Goal: Information Seeking & Learning: Learn about a topic

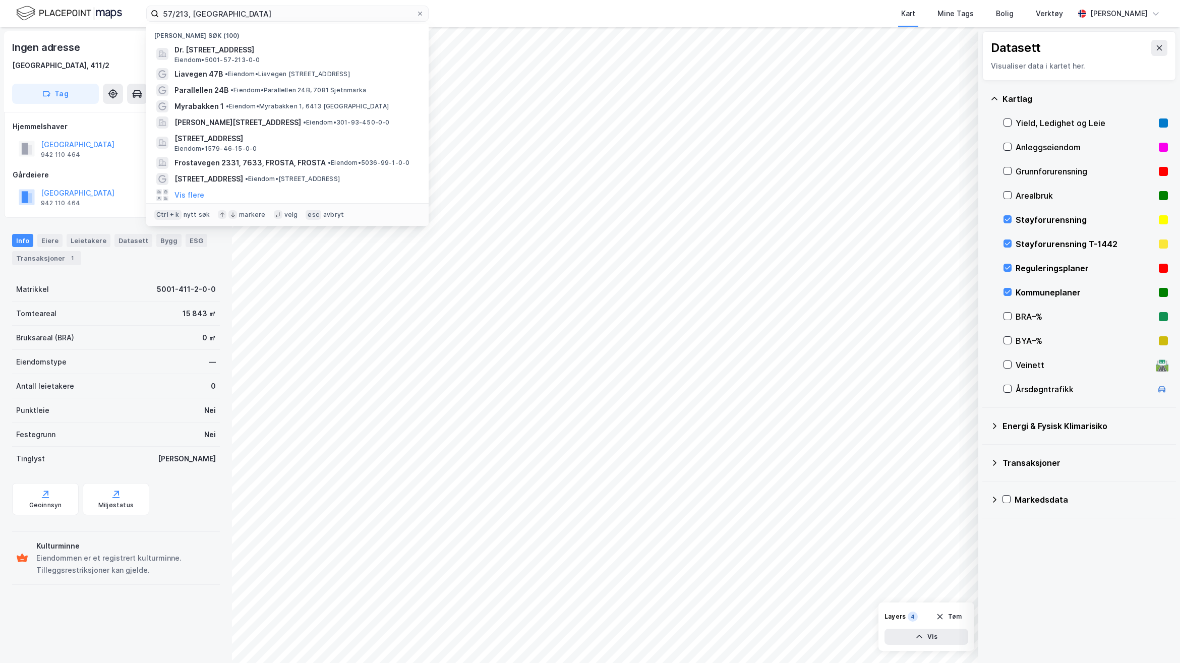
click at [112, 10] on div "57/213, trondheim Nylige søk (100) Dr. Sands veg 24, 7052, TRONDHEIM, TRONDHEIM…" at bounding box center [590, 13] width 1180 height 27
type input "[PERSON_NAME][STREET_ADDRESS]"
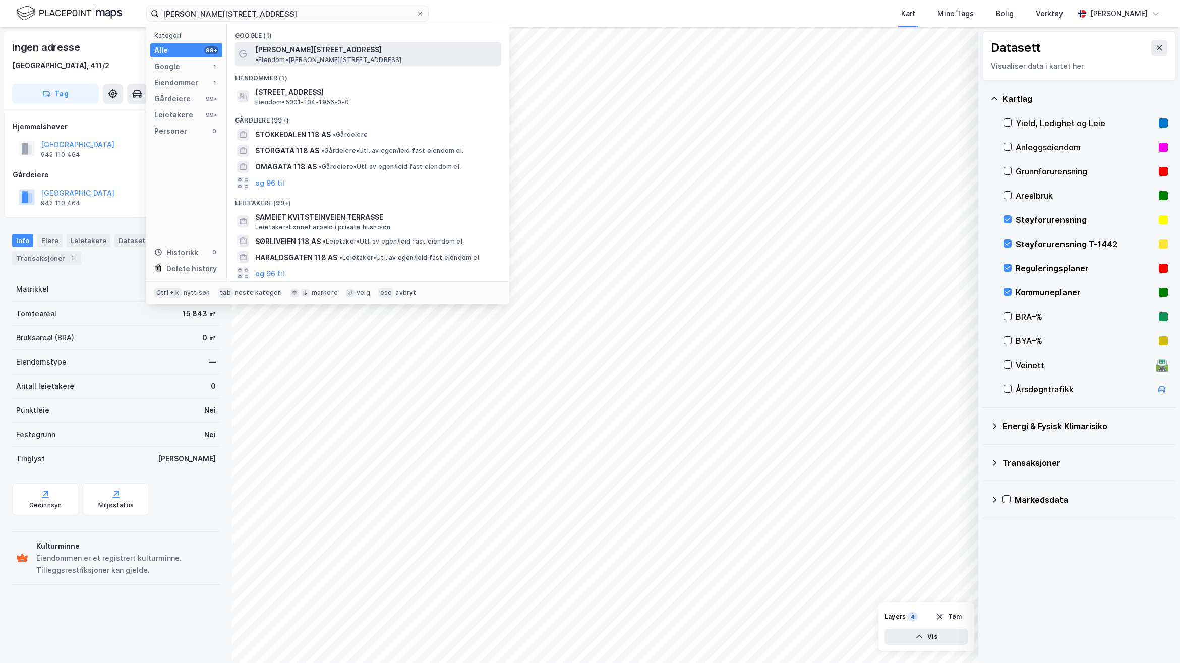
click at [273, 48] on span "[PERSON_NAME][STREET_ADDRESS]" at bounding box center [318, 50] width 127 height 12
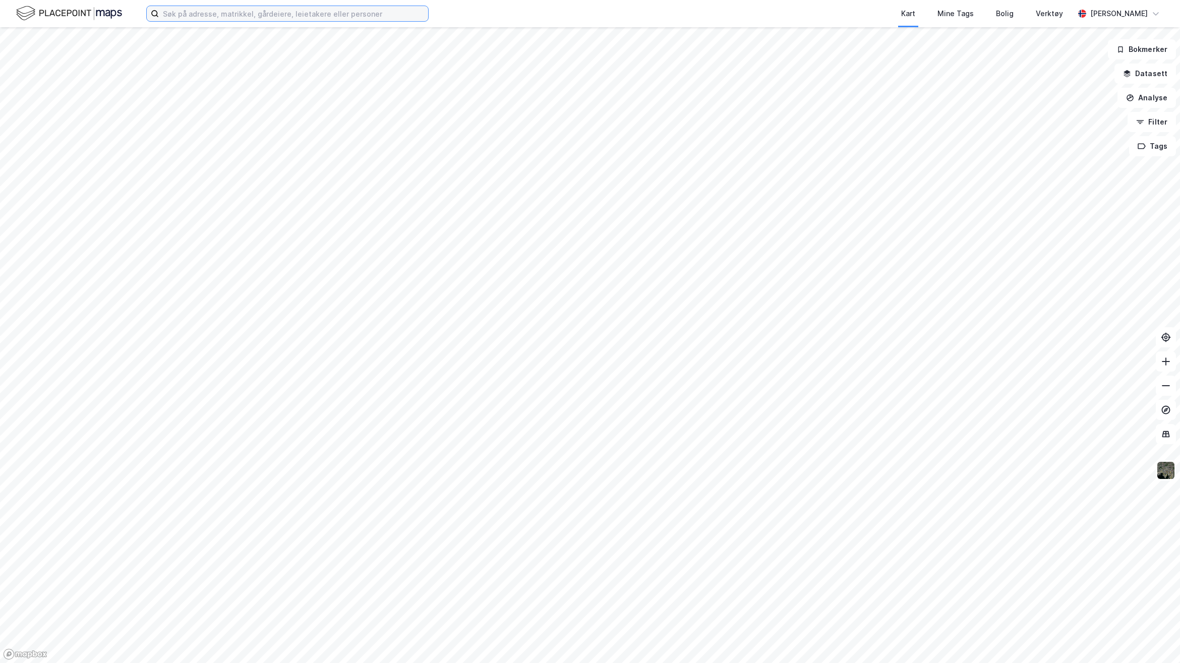
click at [344, 15] on input at bounding box center [293, 13] width 269 height 15
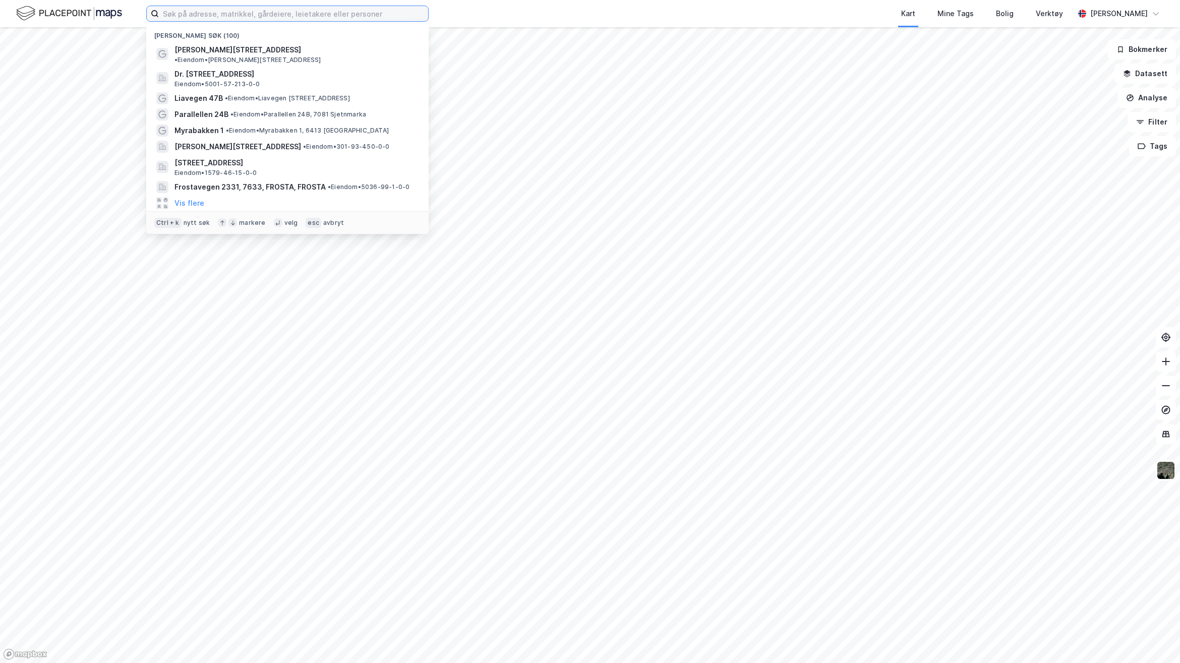
paste input "[PERSON_NAME][STREET_ADDRESS]"
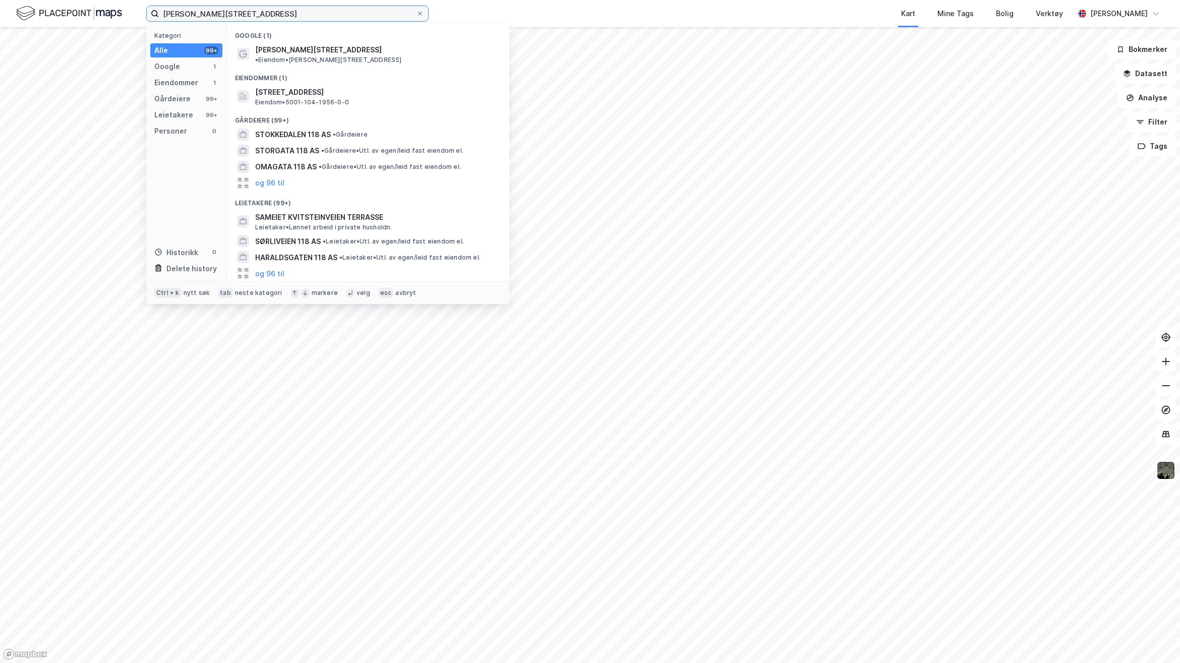
type input "[PERSON_NAME][STREET_ADDRESS]"
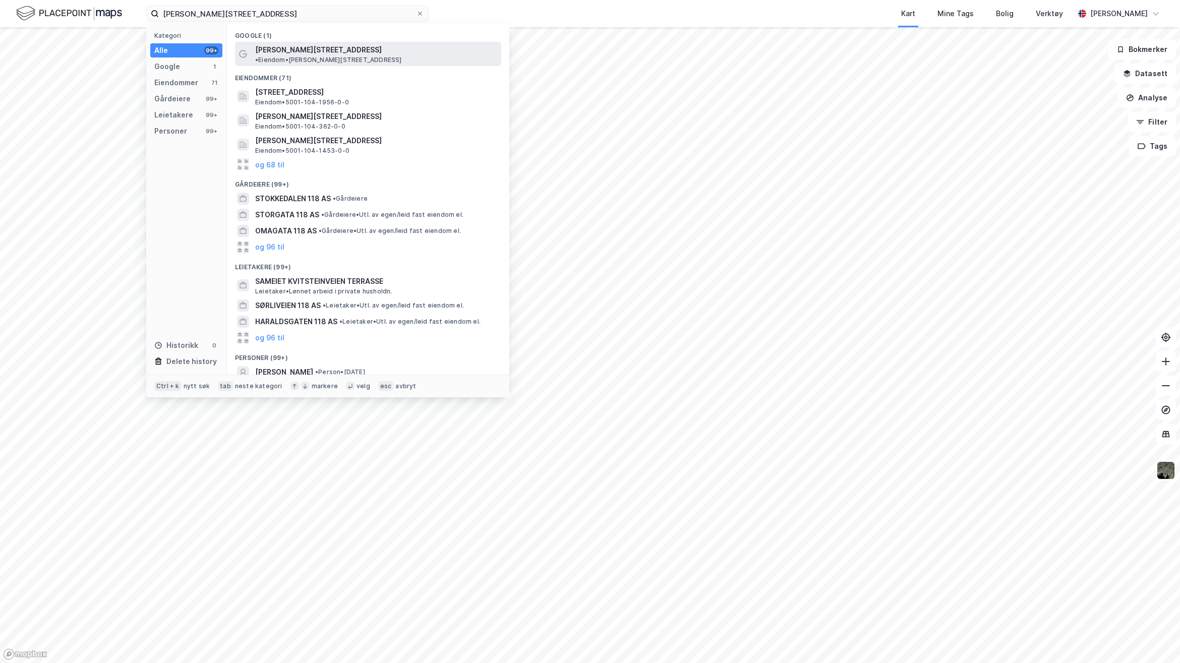
click at [336, 56] on span "• Eiendom • [STREET_ADDRESS]" at bounding box center [328, 60] width 147 height 8
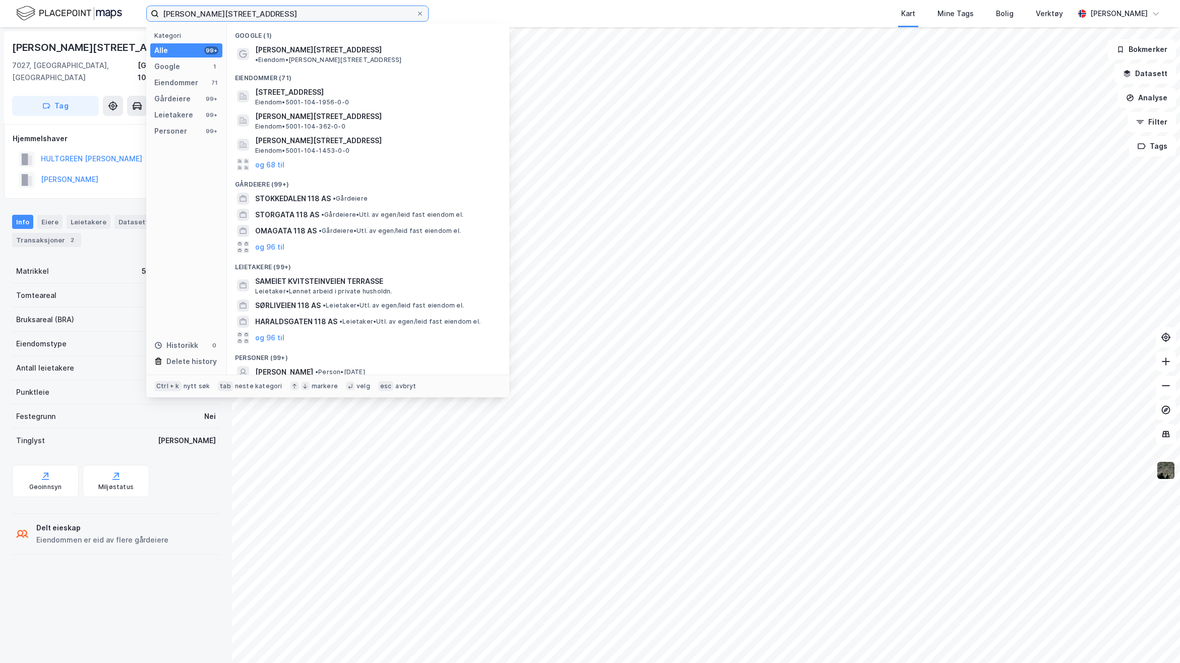
drag, startPoint x: 261, startPoint y: 13, endPoint x: 37, endPoint y: 8, distance: 224.0
click at [37, 8] on div "[STREET_ADDRESS] Kategori Alle 99+ Google 1 Eiendommer 71 Gårdeiere 99+ Leietak…" at bounding box center [590, 13] width 1180 height 27
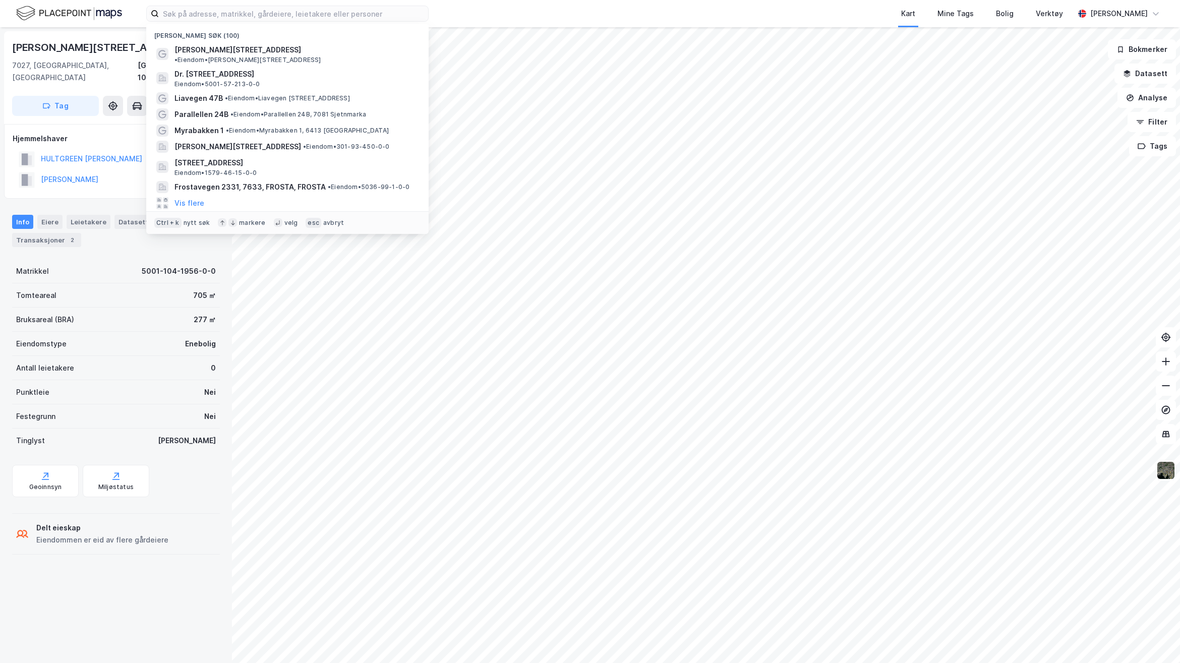
click at [86, 15] on img at bounding box center [69, 14] width 106 height 18
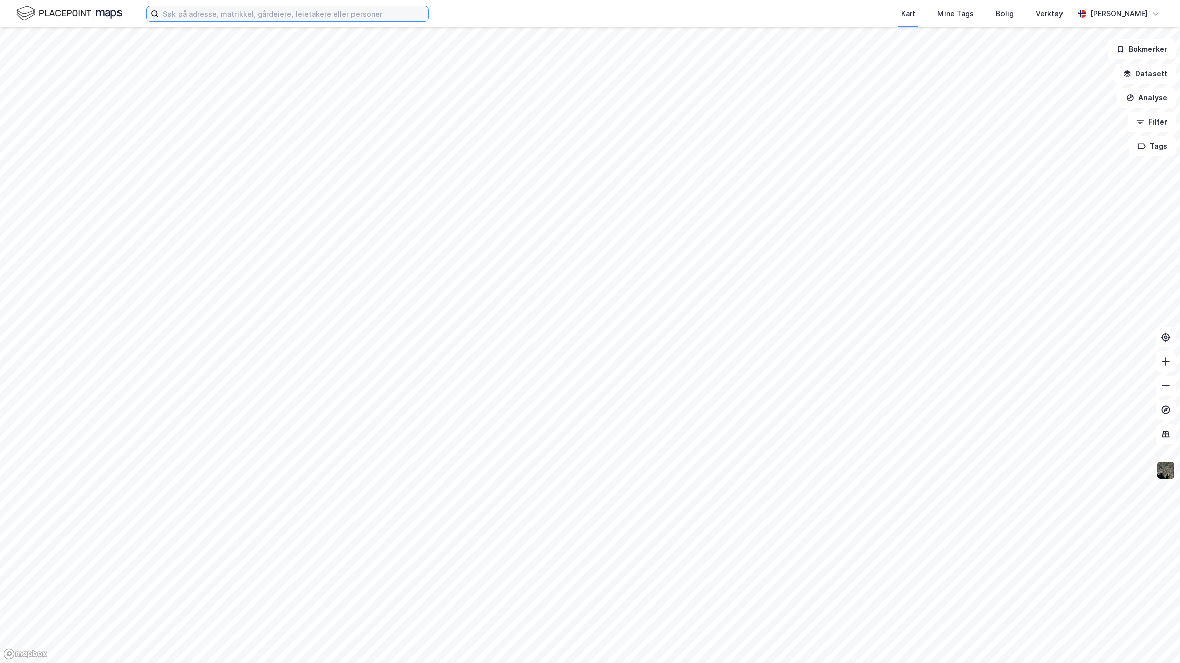
click at [326, 12] on input at bounding box center [293, 13] width 269 height 15
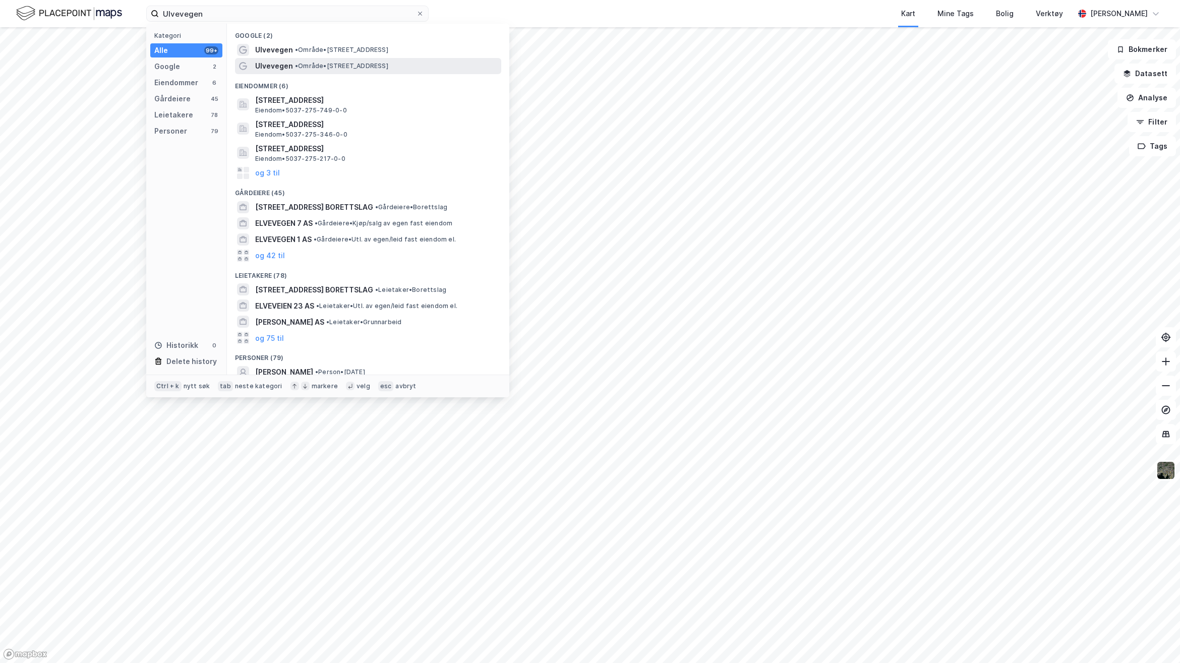
click at [335, 63] on span "• Område • [STREET_ADDRESS]" at bounding box center [341, 66] width 93 height 8
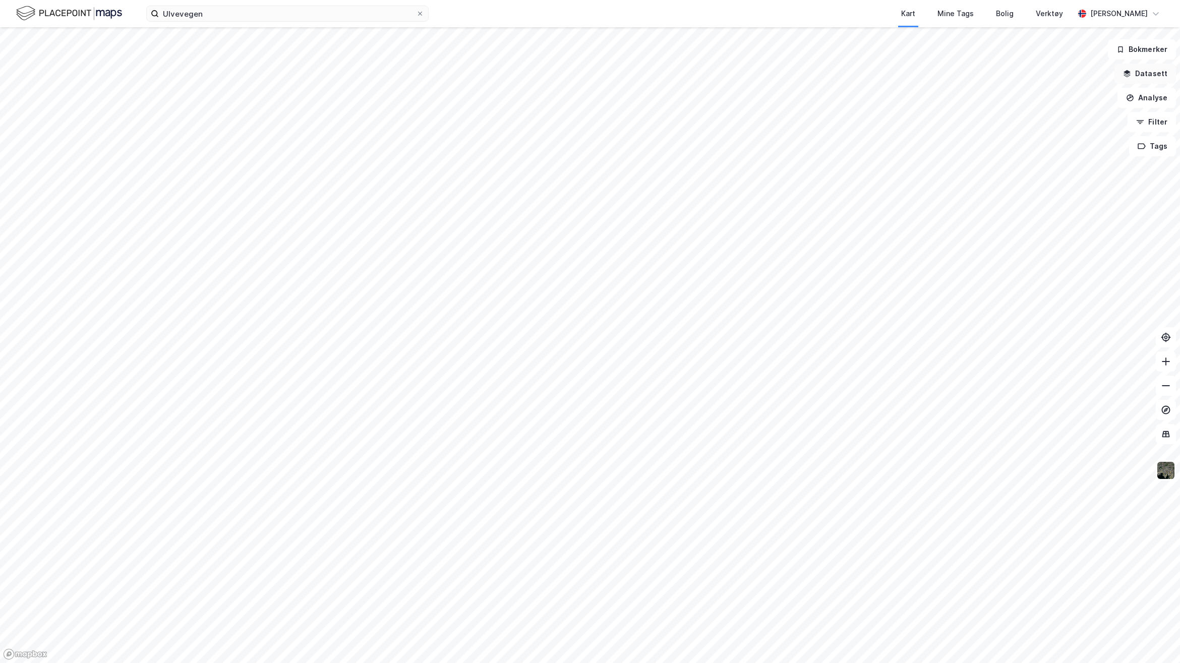
click at [1155, 71] on button "Datasett" at bounding box center [1146, 74] width 62 height 20
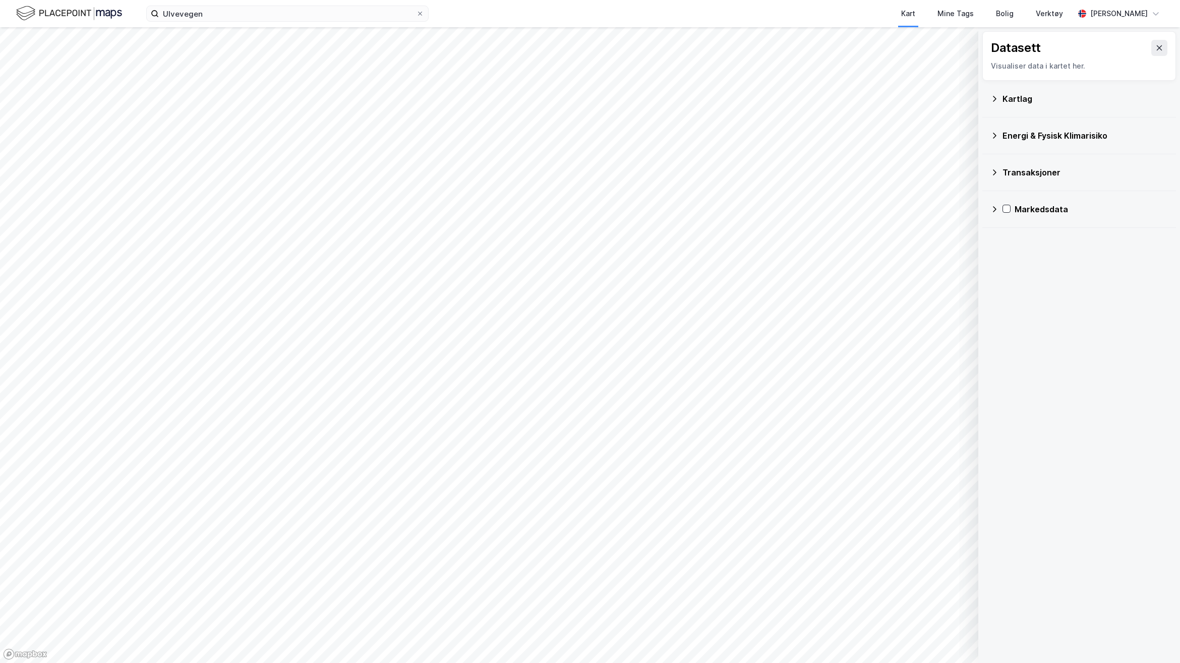
click at [1063, 91] on div "Kartlag" at bounding box center [1080, 99] width 178 height 24
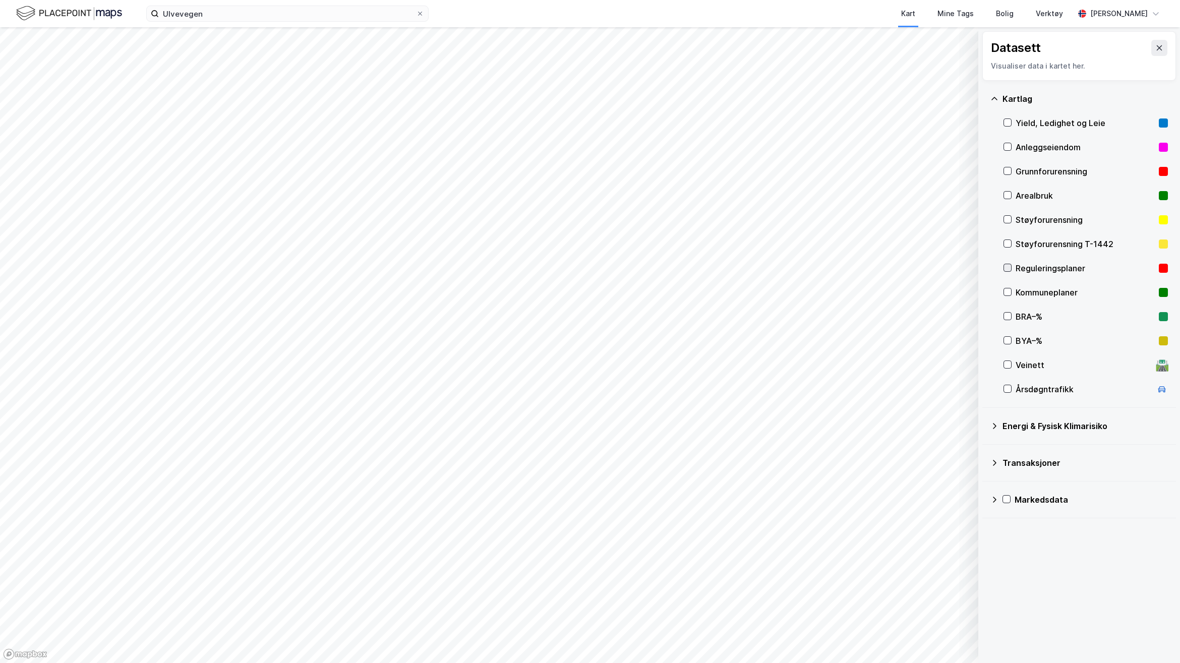
click at [1009, 268] on icon at bounding box center [1008, 268] width 6 height 4
click at [1004, 294] on div at bounding box center [1008, 292] width 8 height 8
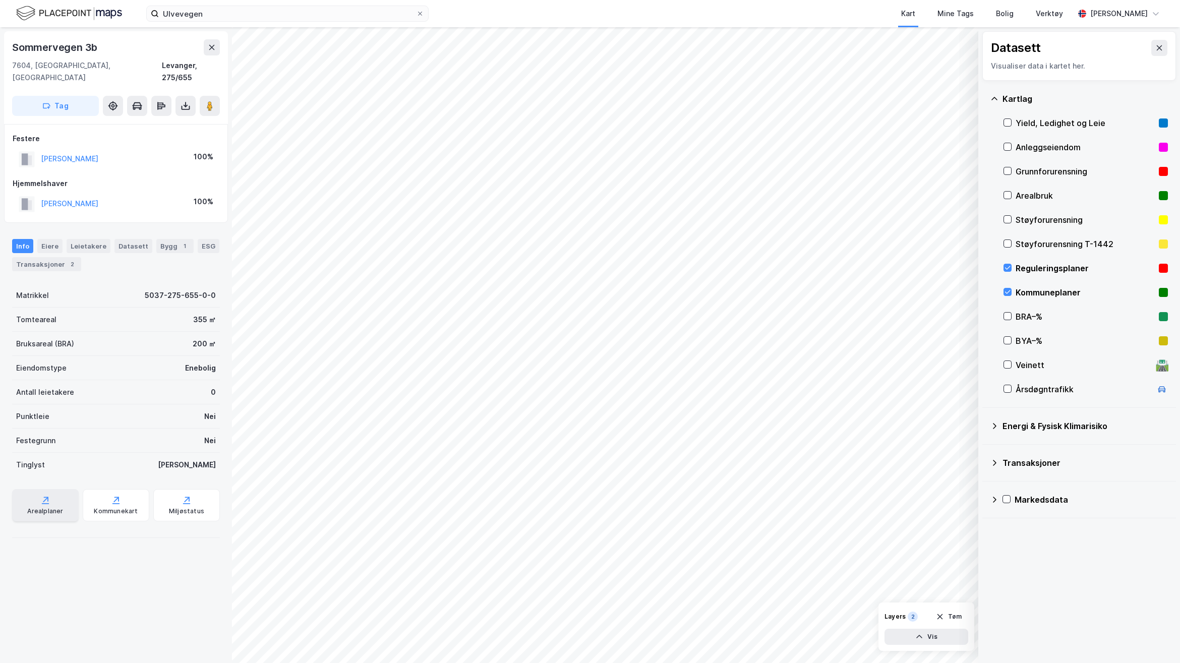
click at [62, 503] on div "Arealplaner" at bounding box center [45, 505] width 67 height 32
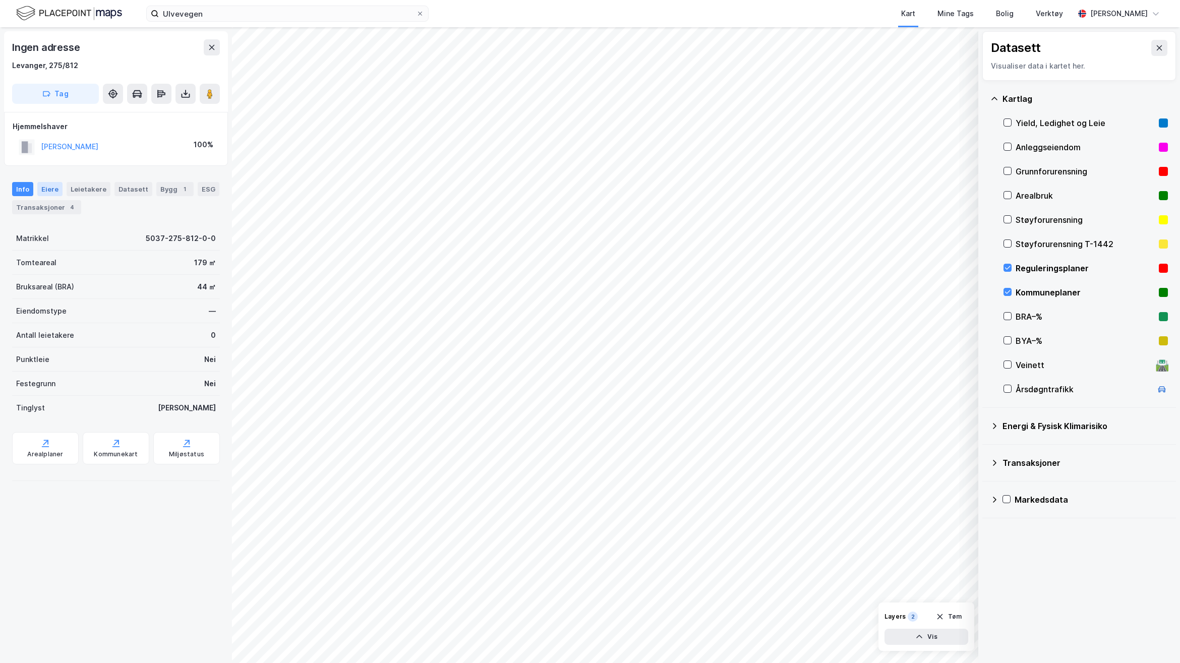
click at [51, 189] on div "Eiere" at bounding box center [49, 189] width 25 height 14
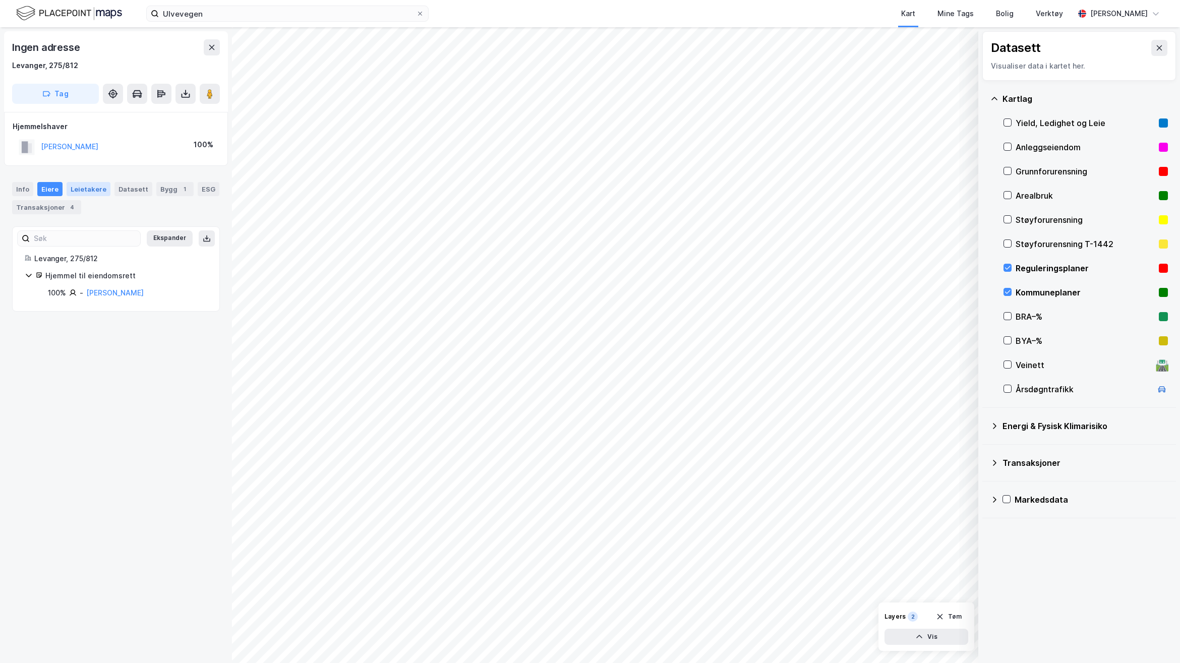
click at [94, 193] on div "Leietakere" at bounding box center [89, 189] width 44 height 14
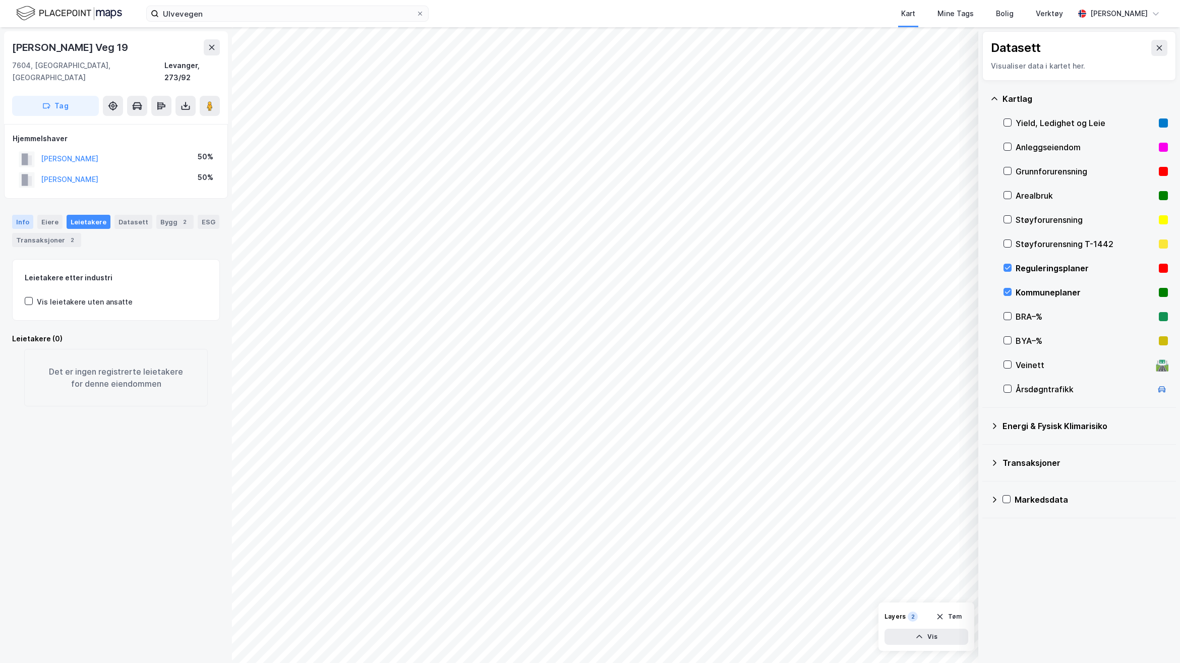
click at [22, 215] on div "Info" at bounding box center [22, 222] width 21 height 14
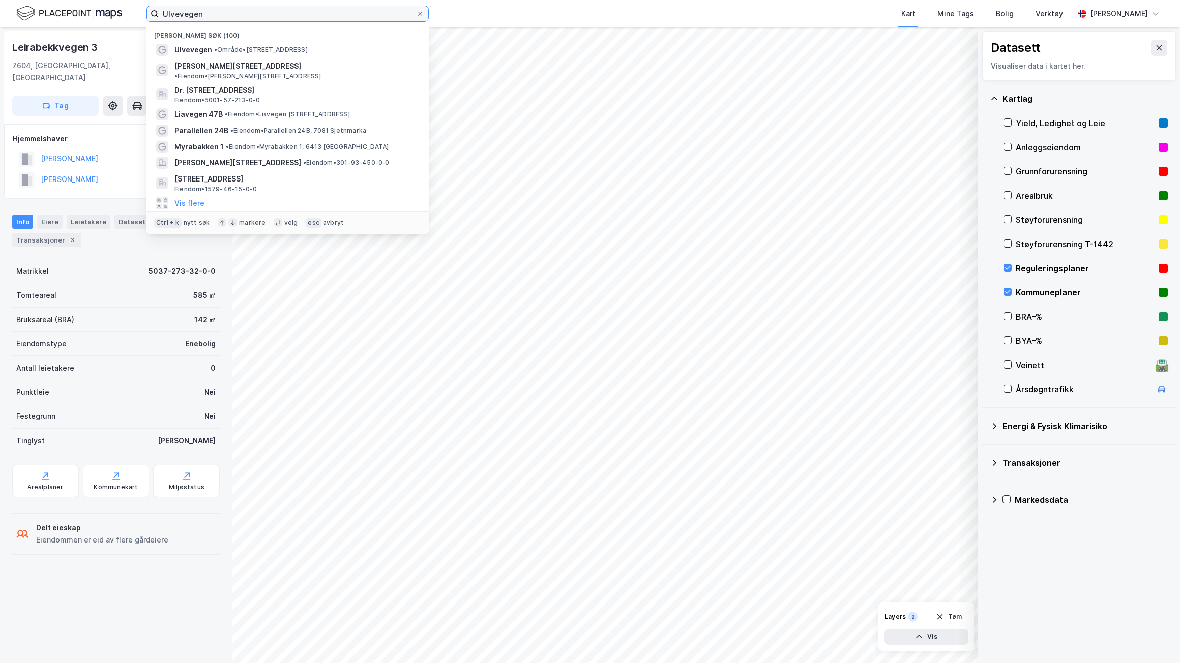
drag, startPoint x: 233, startPoint y: 19, endPoint x: 92, endPoint y: 17, distance: 140.7
click at [92, 17] on div "Ulvevegen Nylige søk (100) Ulvevegen • Område • [STREET_ADDRESS] • Eiendom • [S…" at bounding box center [590, 13] width 1180 height 27
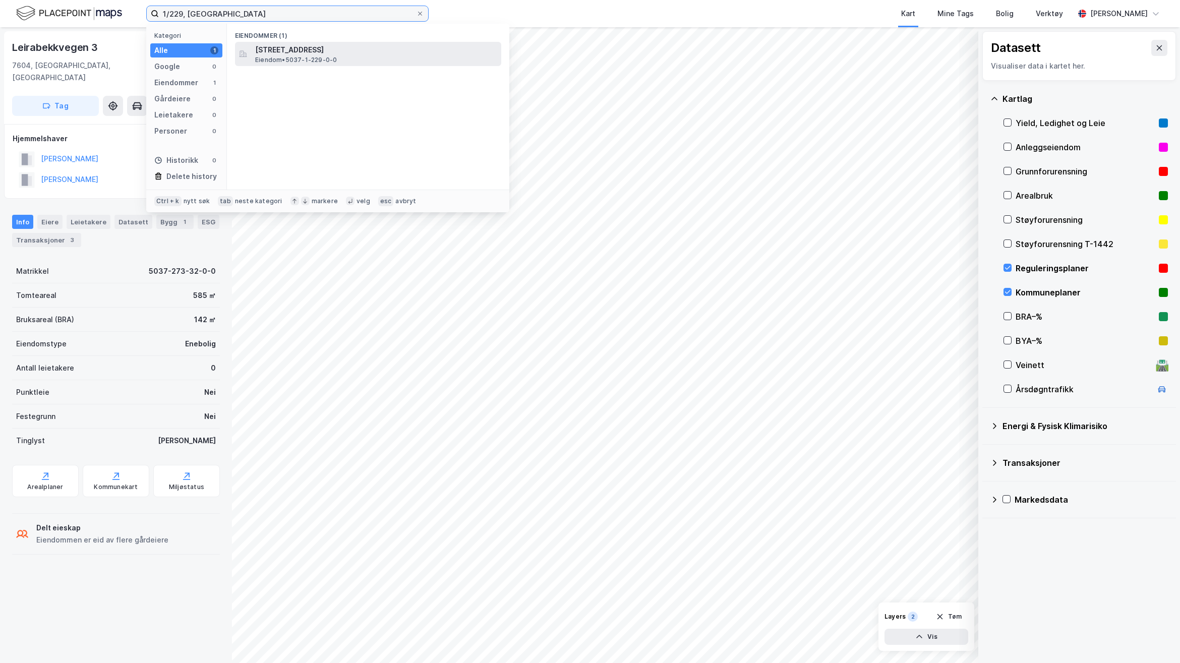
type input "1/229, [GEOGRAPHIC_DATA]"
click at [302, 64] on span "Eiendom • 5037-1-229-0-0" at bounding box center [296, 60] width 82 height 8
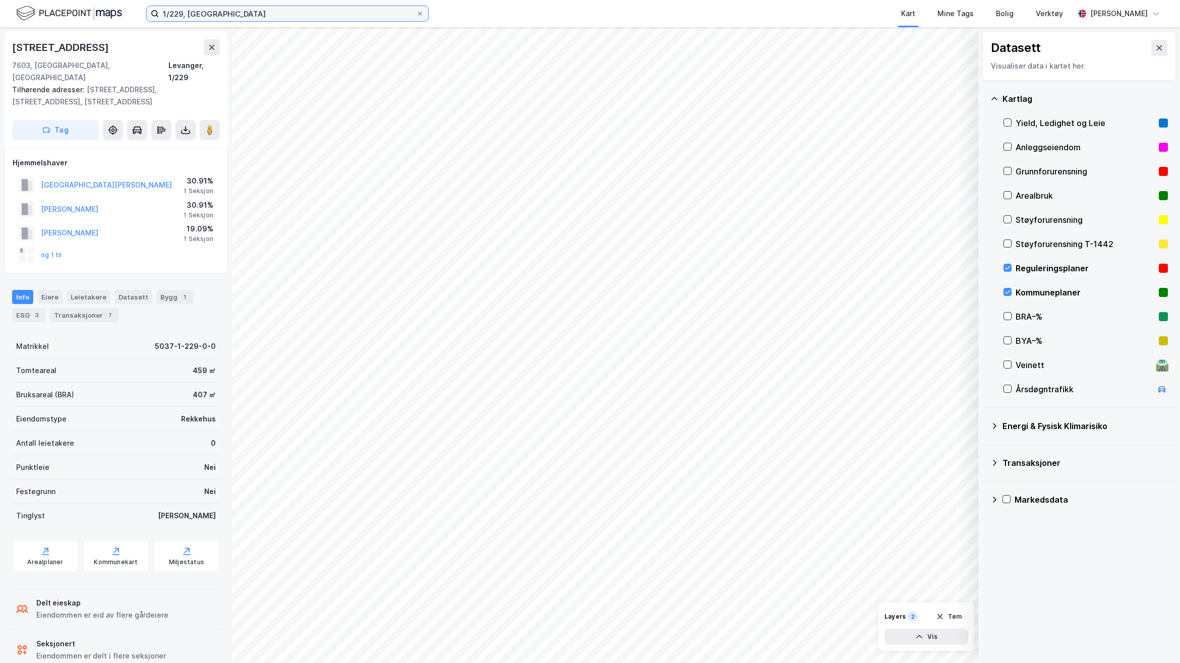
drag, startPoint x: 75, startPoint y: 14, endPoint x: 42, endPoint y: 14, distance: 32.8
click at [42, 14] on div "1/229, Levanger Kart Mine Tags Bolig Verktøy [PERSON_NAME]" at bounding box center [590, 13] width 1180 height 27
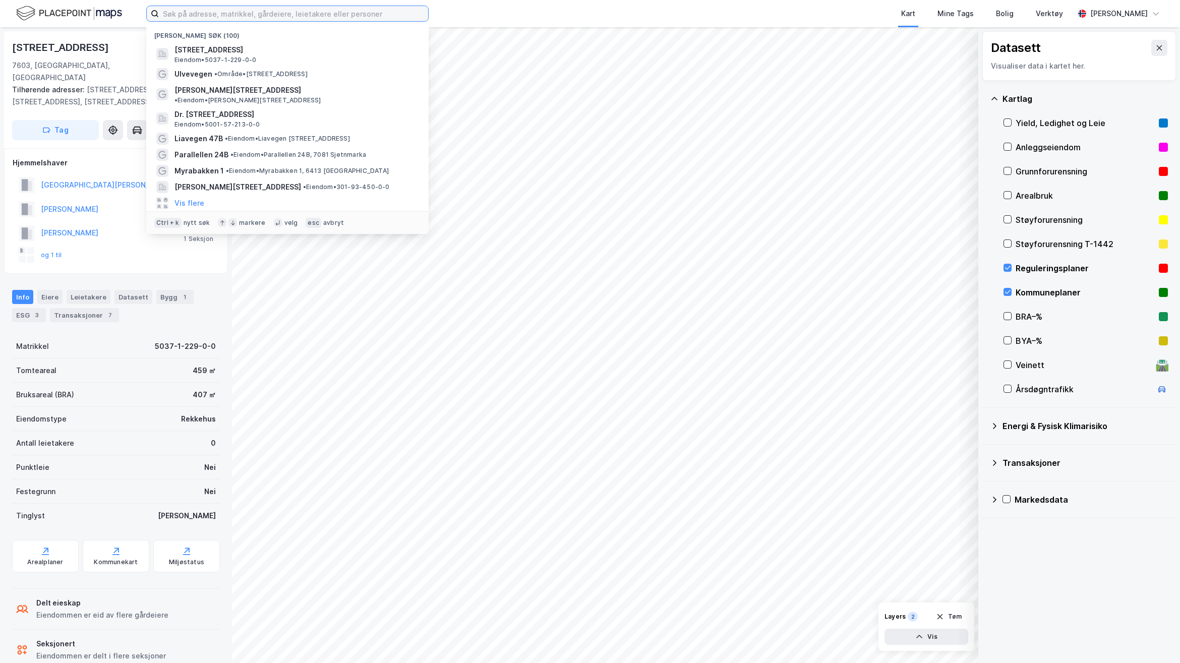
click at [289, 16] on input at bounding box center [293, 13] width 269 height 15
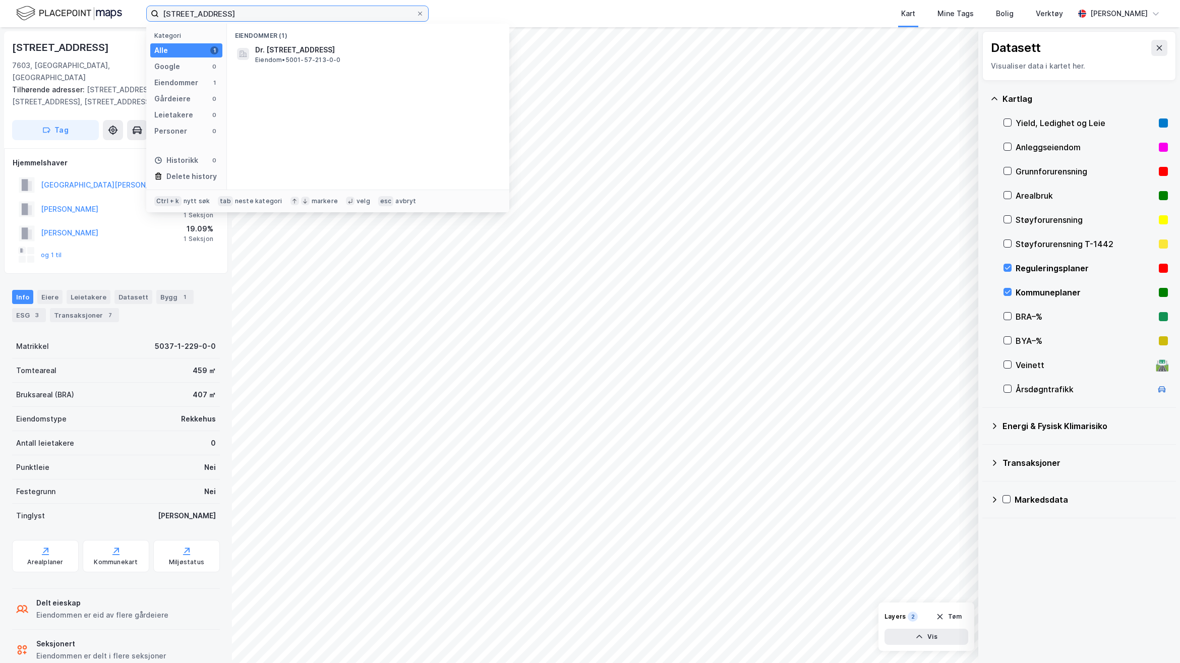
type input "[STREET_ADDRESS]"
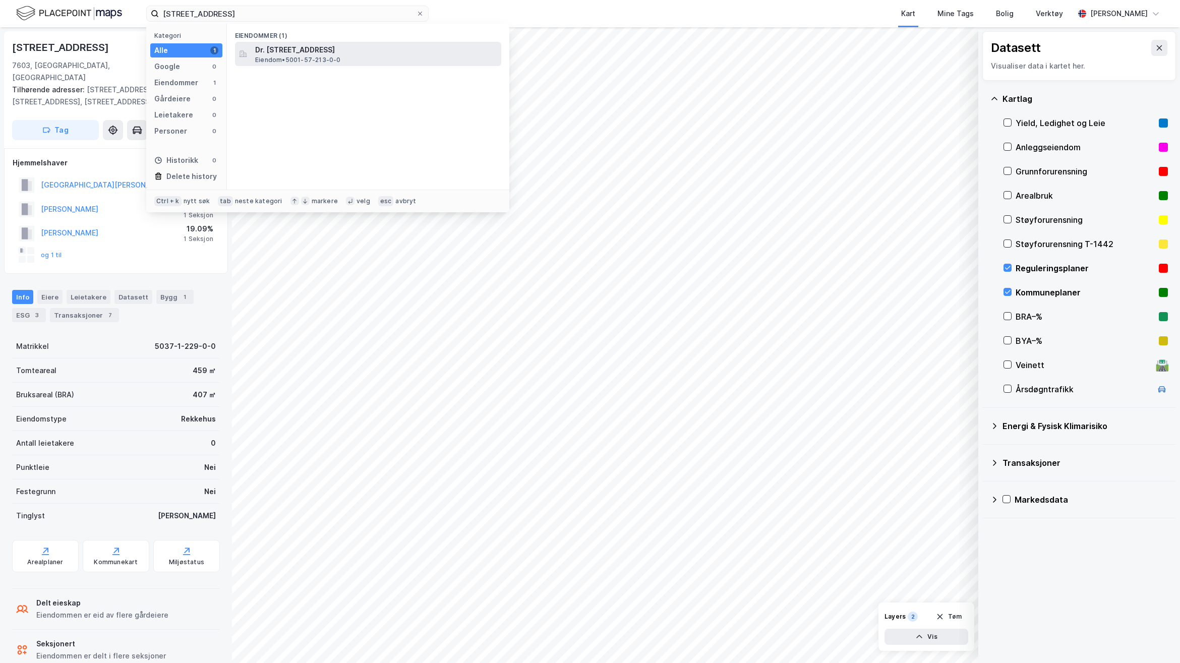
click at [296, 44] on span "Dr. [STREET_ADDRESS]" at bounding box center [376, 50] width 242 height 12
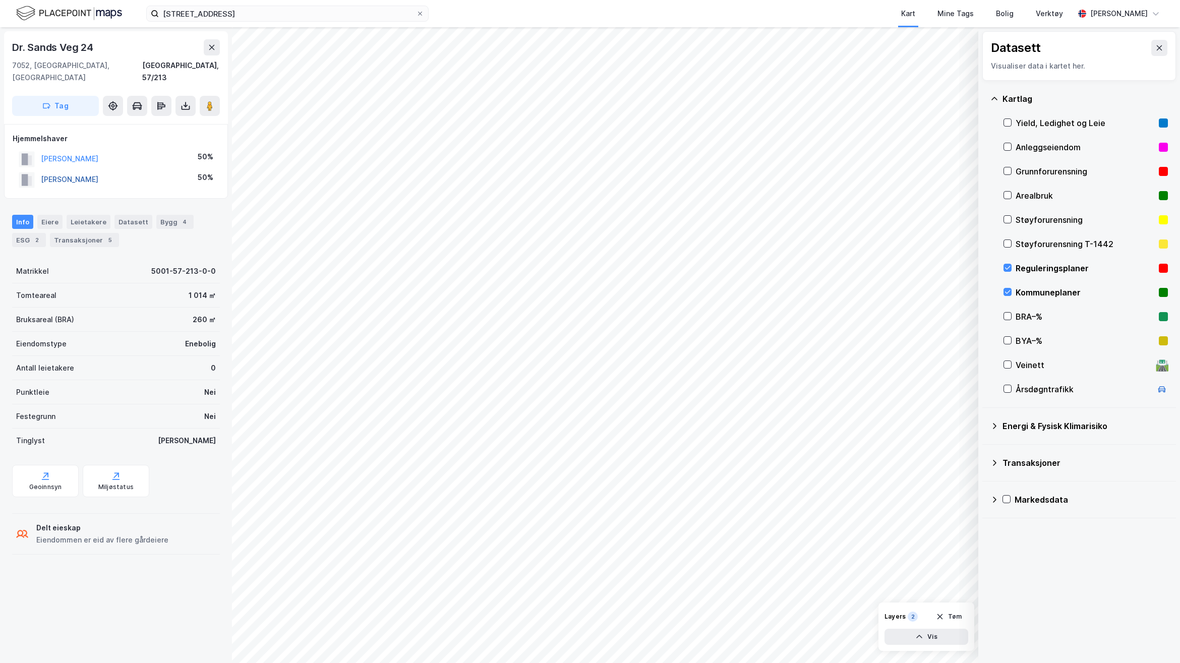
click at [0, 0] on button "[PERSON_NAME]" at bounding box center [0, 0] width 0 height 0
click at [212, 101] on image at bounding box center [210, 106] width 6 height 10
